Goal: Use online tool/utility: Use online tool/utility

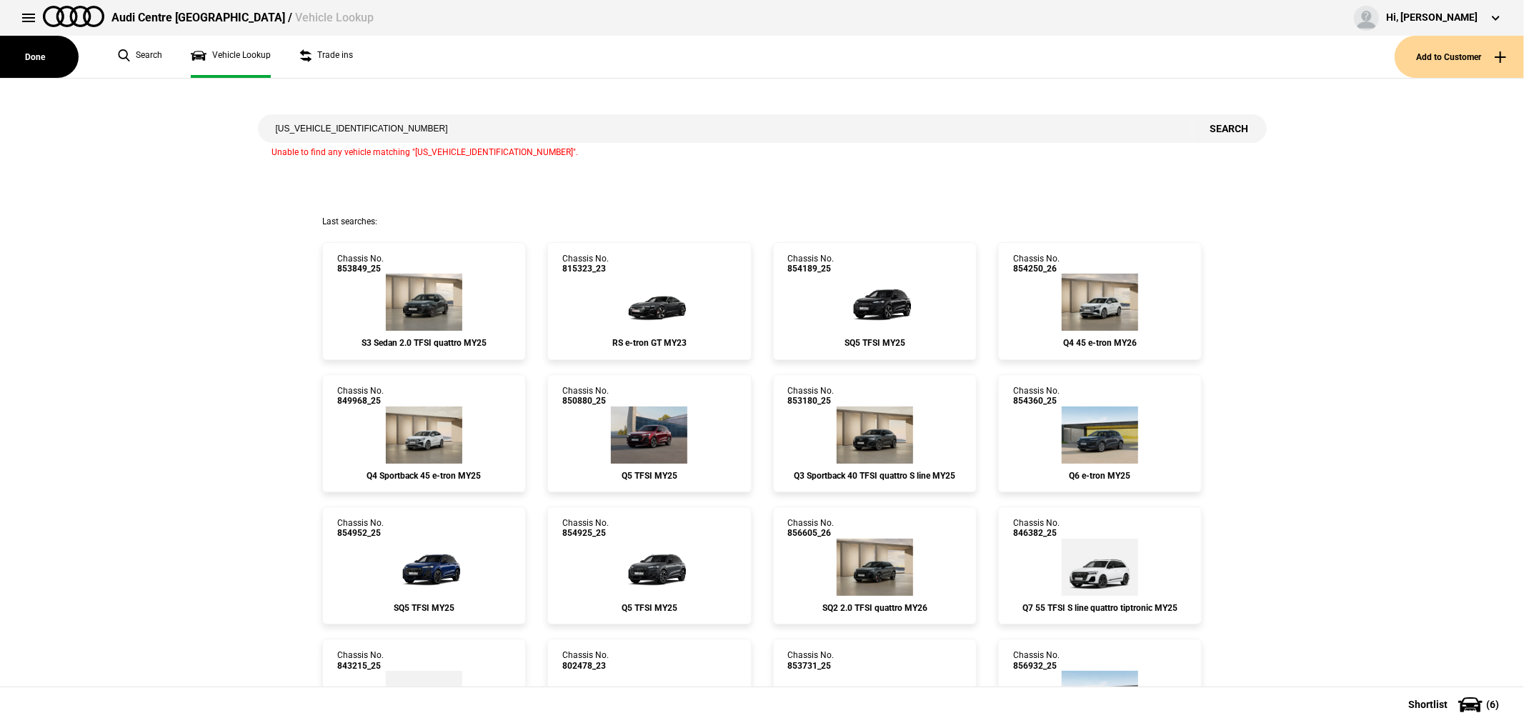
drag, startPoint x: 362, startPoint y: 131, endPoint x: 144, endPoint y: 159, distance: 219.8
click at [148, 159] on div "[US_VEHICLE_IDENTIFICATION_NUMBER] Search Unable to find any vehicle matching "…" at bounding box center [762, 147] width 1546 height 137
type input "859657"
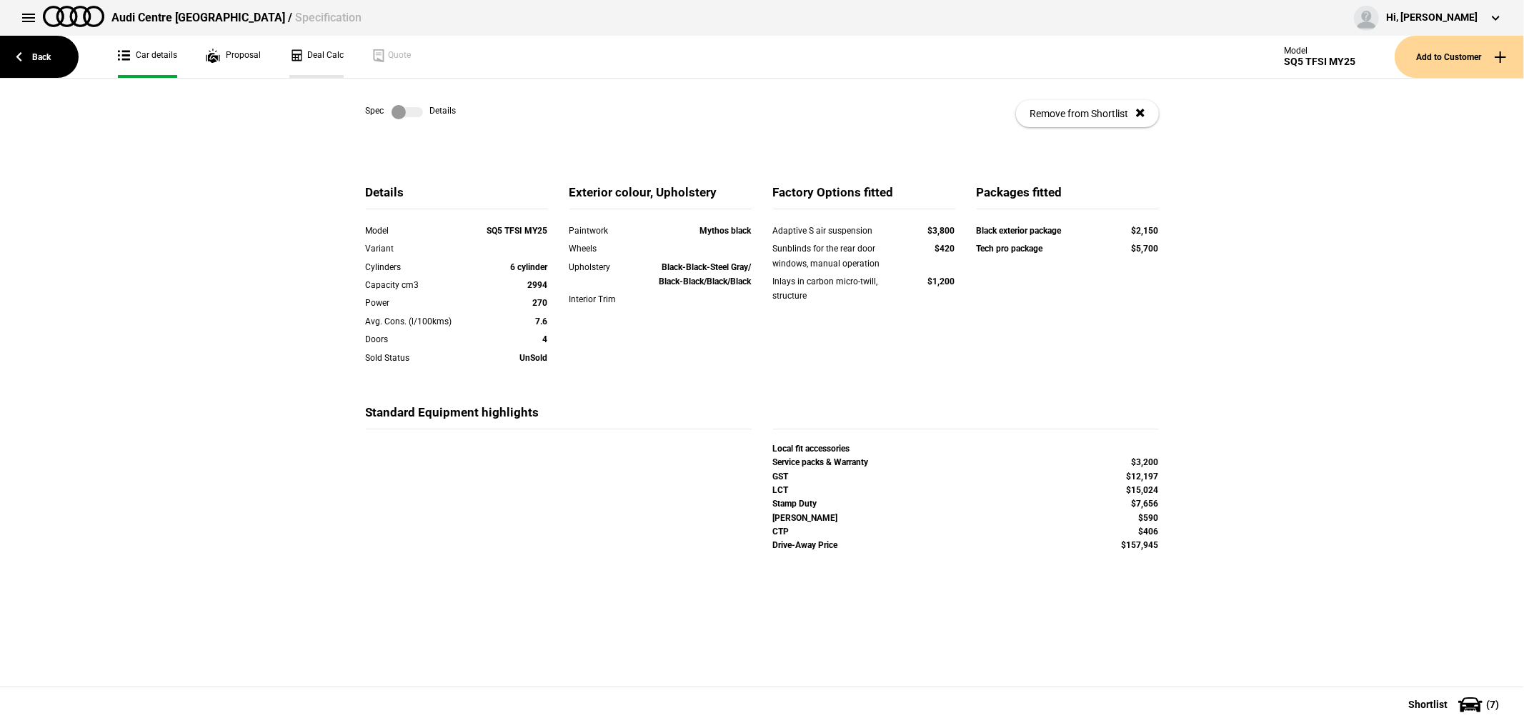
click at [313, 55] on link "Deal Calc" at bounding box center [316, 57] width 54 height 42
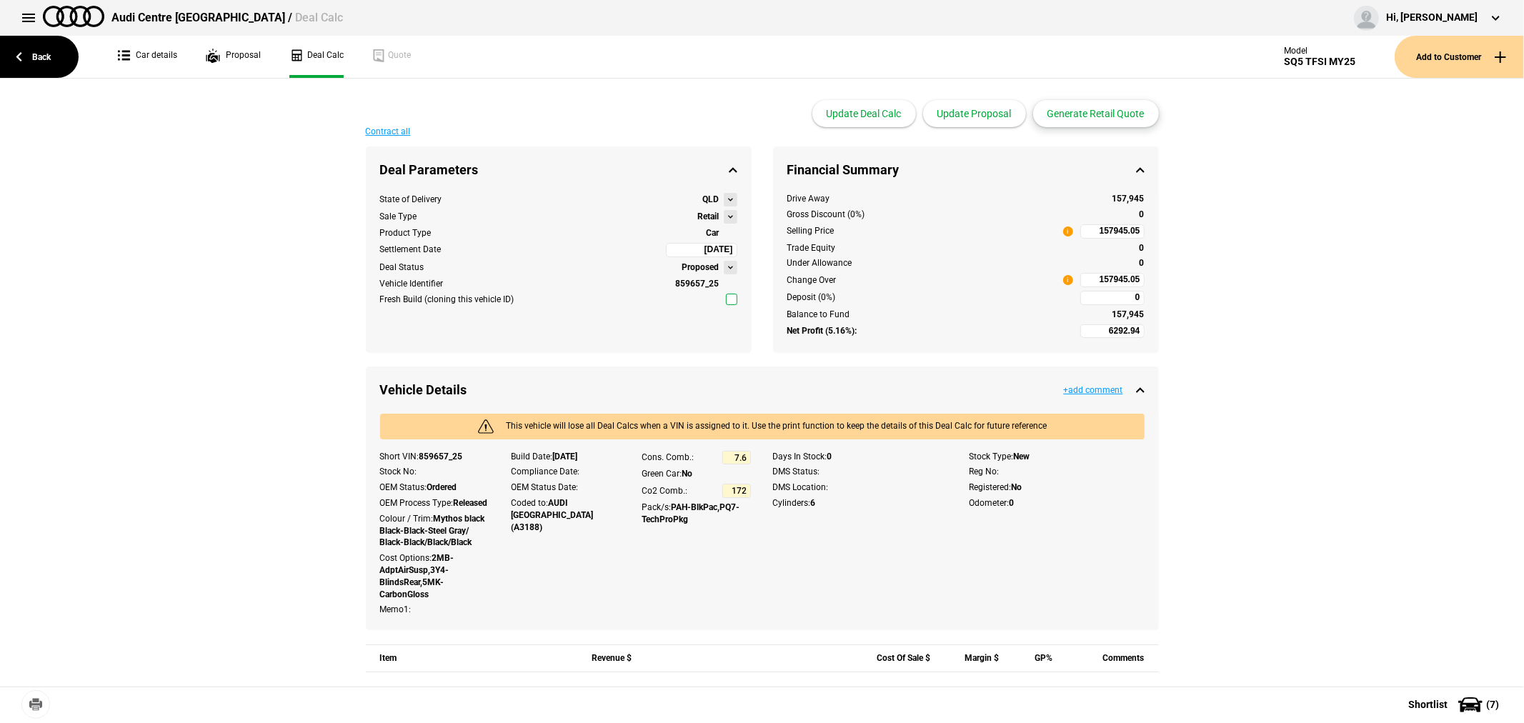
click at [1111, 112] on button "Generate Retail Quote" at bounding box center [1096, 113] width 126 height 27
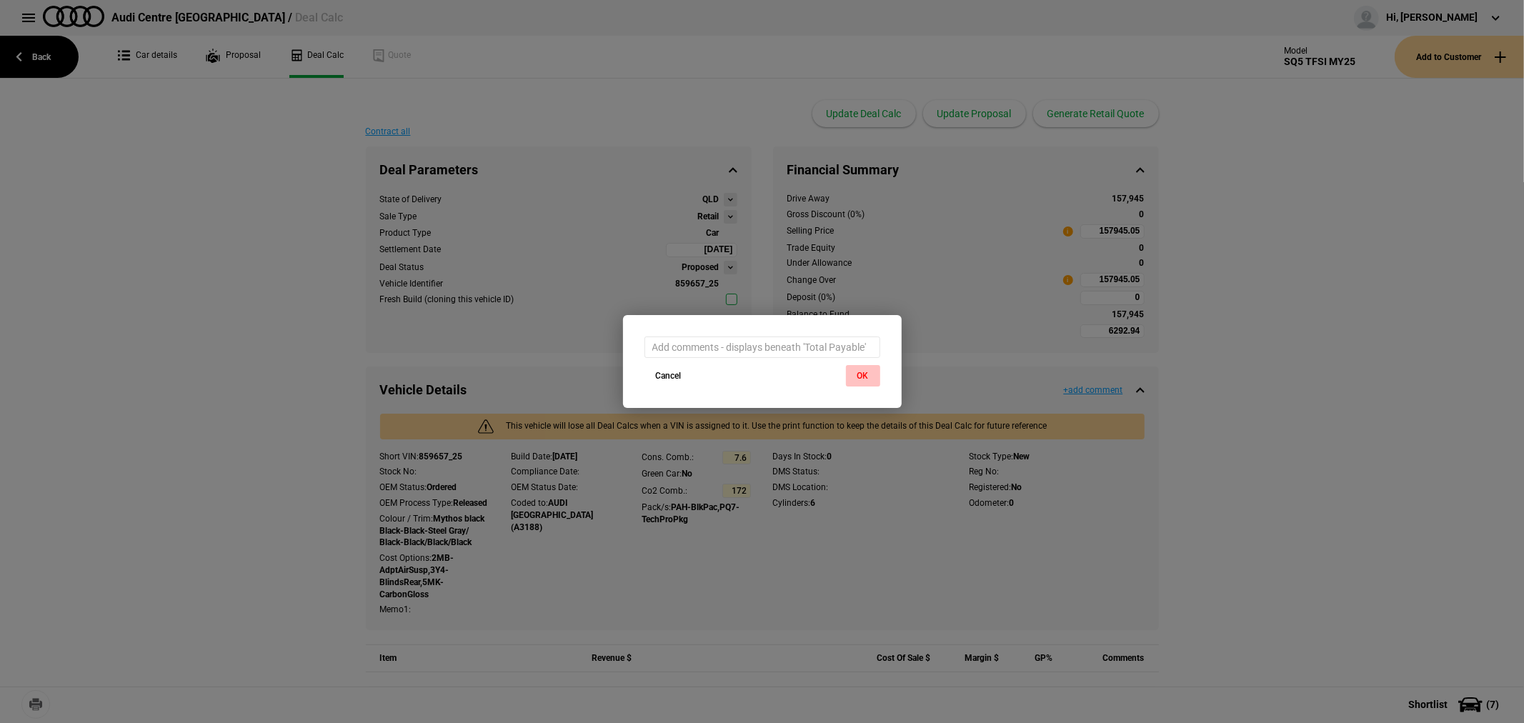
click at [863, 369] on button "OK" at bounding box center [863, 375] width 34 height 21
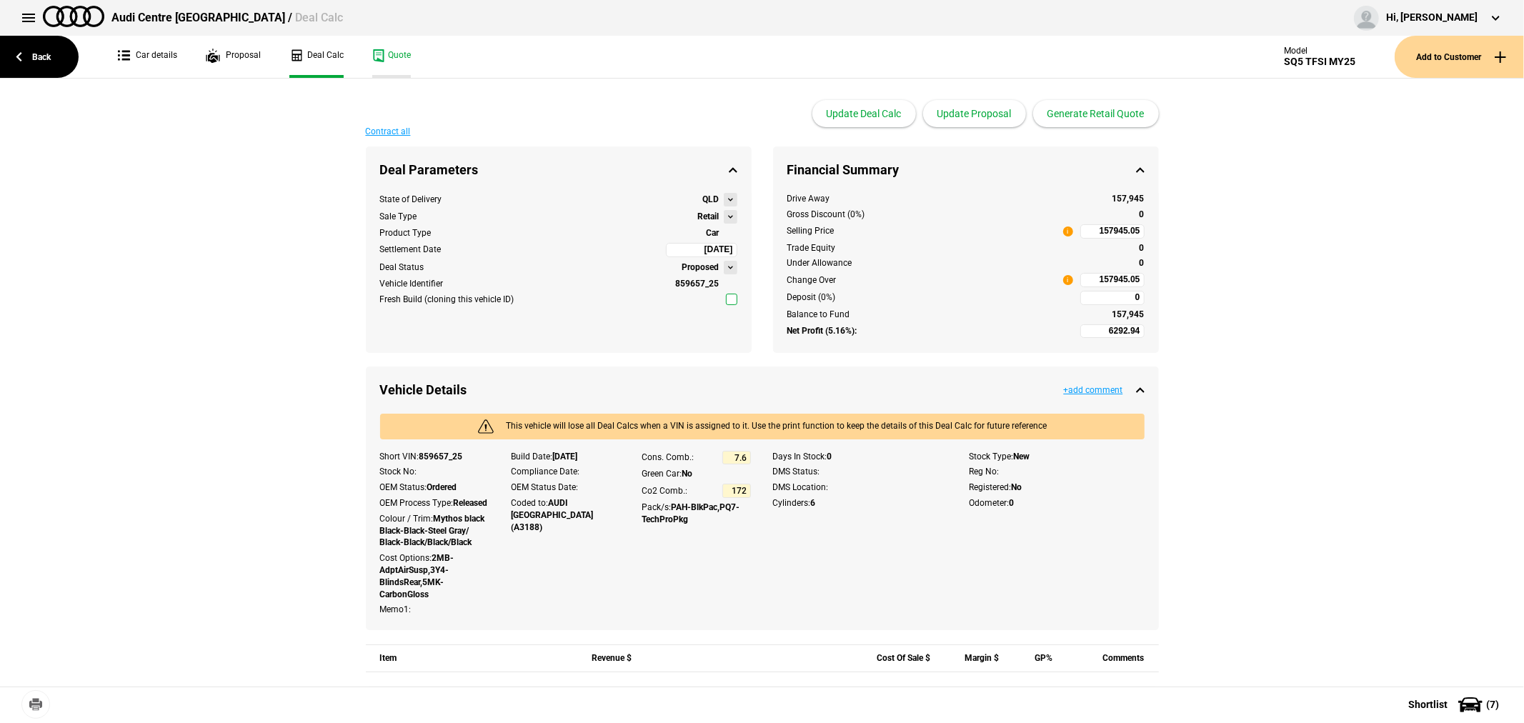
click at [387, 53] on link "Quote" at bounding box center [391, 57] width 39 height 42
